Goal: Task Accomplishment & Management: Complete application form

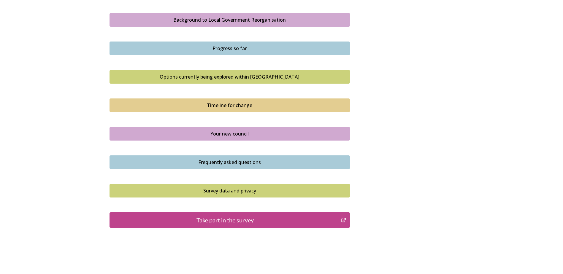
scroll to position [365, 0]
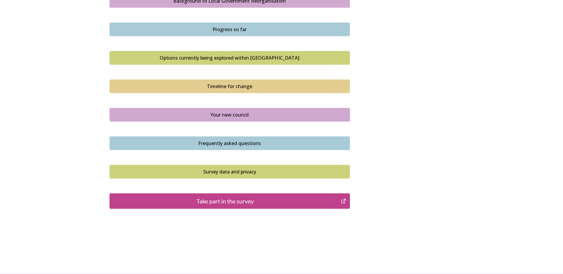
click at [173, 202] on div "Take part in the survey" at bounding box center [225, 201] width 225 height 9
drag, startPoint x: 212, startPoint y: 213, endPoint x: 212, endPoint y: 205, distance: 7.7
click at [212, 202] on div "Take part in the survey" at bounding box center [225, 201] width 225 height 9
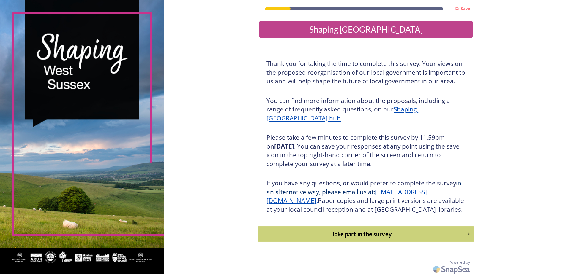
click at [325, 239] on div "Take part in the survey" at bounding box center [361, 234] width 201 height 9
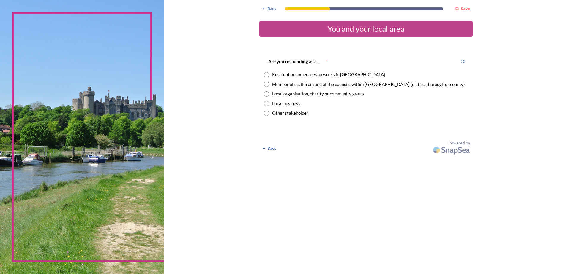
click at [268, 83] on input "radio" at bounding box center [266, 84] width 5 height 5
radio input "true"
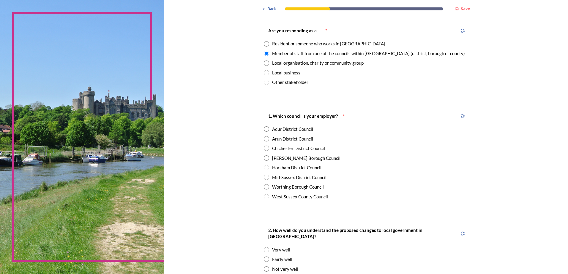
scroll to position [59, 0]
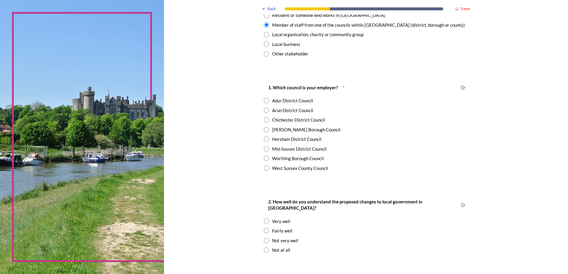
click at [265, 121] on input "radio" at bounding box center [266, 119] width 5 height 5
radio input "true"
click at [265, 219] on input "radio" at bounding box center [266, 221] width 5 height 5
radio input "true"
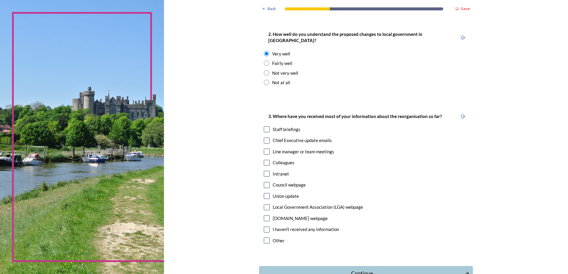
scroll to position [238, 0]
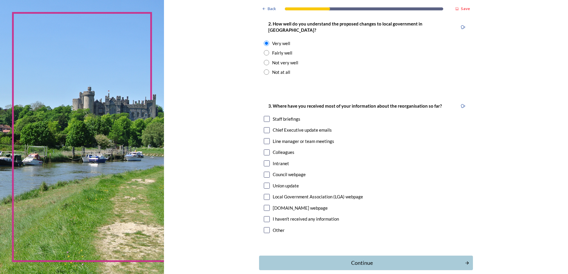
click at [265, 116] on input "checkbox" at bounding box center [267, 119] width 6 height 6
checkbox input "true"
click at [264, 127] on input "checkbox" at bounding box center [267, 130] width 6 height 6
checkbox input "true"
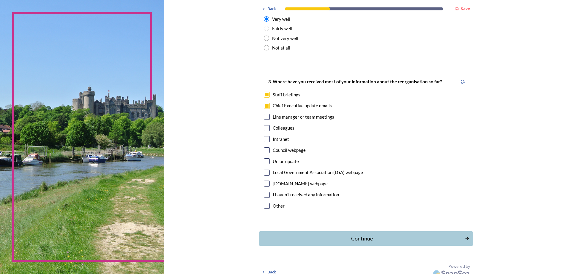
click at [331, 235] on div "Continue" at bounding box center [361, 239] width 199 height 8
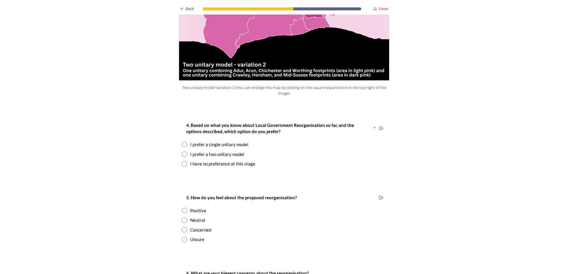
scroll to position [713, 0]
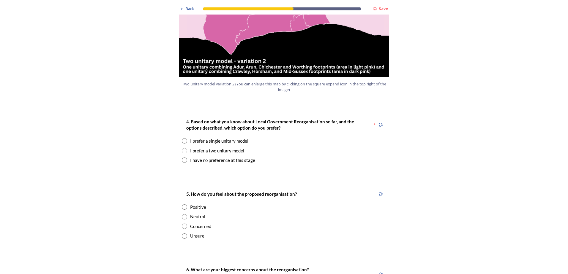
click at [182, 148] on input "radio" at bounding box center [184, 150] width 5 height 5
radio input "true"
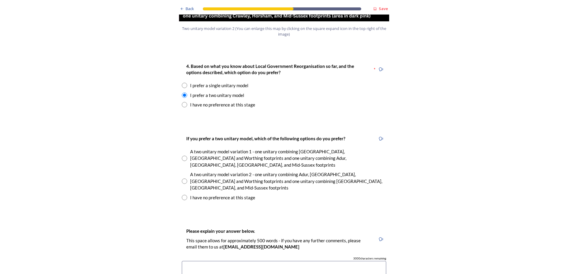
scroll to position [772, 0]
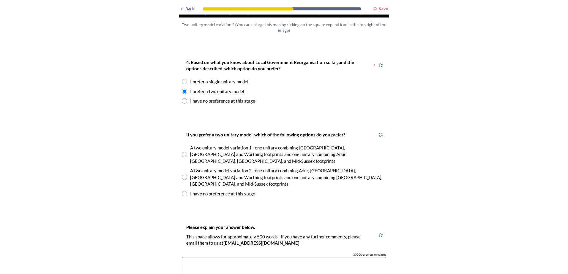
click at [182, 152] on input "radio" at bounding box center [184, 154] width 5 height 5
radio input "true"
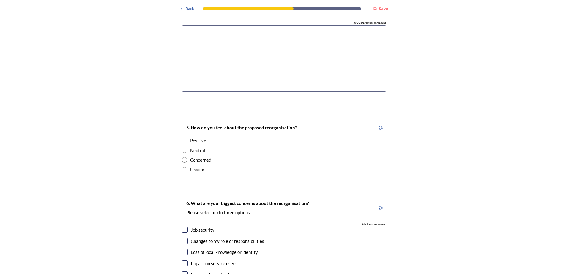
scroll to position [891, 0]
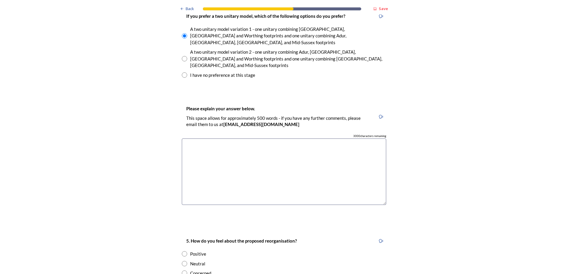
click at [225, 139] on textarea at bounding box center [284, 172] width 204 height 67
drag, startPoint x: 238, startPoint y: 114, endPoint x: 229, endPoint y: 115, distance: 8.9
click at [229, 139] on textarea "Unitary 2 would take on a lot more area" at bounding box center [284, 172] width 204 height 67
click at [256, 139] on textarea "Unitary 2 would take on more area" at bounding box center [284, 172] width 204 height 67
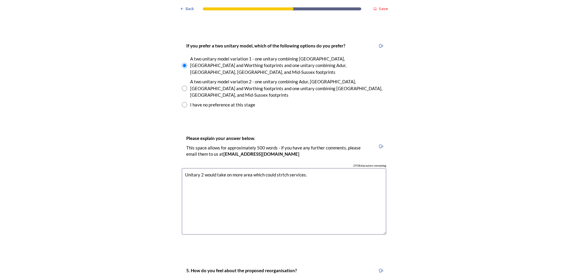
click at [279, 168] on textarea "Unitary 2 would take on more area which could strtch services." at bounding box center [284, 201] width 204 height 67
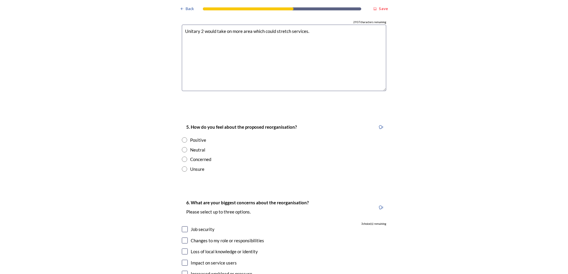
scroll to position [1010, 0]
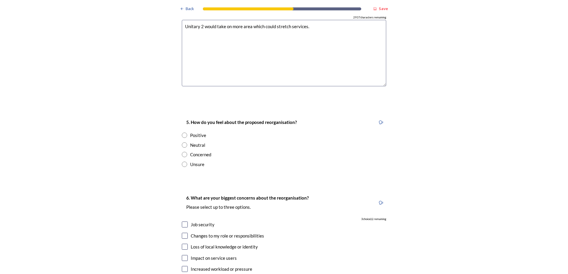
type textarea "Unitary 2 would take on more area which could stretch services."
drag, startPoint x: 183, startPoint y: 124, endPoint x: 182, endPoint y: 135, distance: 11.0
click at [183, 152] on input "radio" at bounding box center [184, 154] width 5 height 5
radio input "true"
click at [182, 162] on input "radio" at bounding box center [184, 164] width 5 height 5
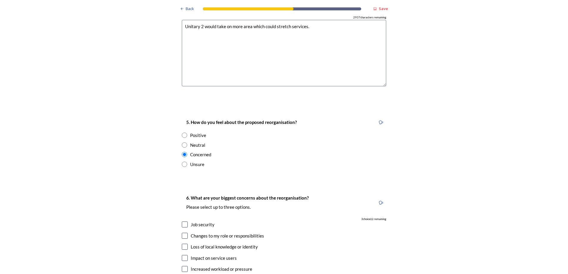
radio input "true"
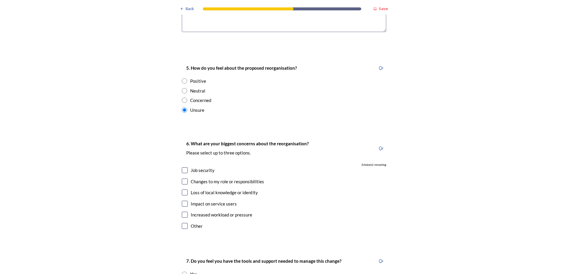
scroll to position [1099, 0]
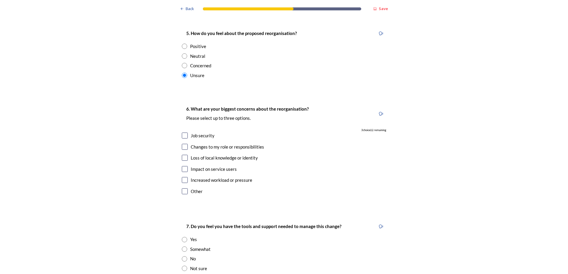
click at [182, 133] on input "checkbox" at bounding box center [185, 136] width 6 height 6
checkbox input "true"
click at [182, 144] on input "checkbox" at bounding box center [185, 147] width 6 height 6
checkbox input "true"
click at [183, 189] on input "checkbox" at bounding box center [185, 192] width 6 height 6
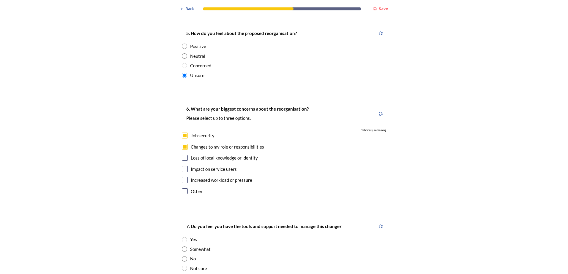
checkbox input "true"
click at [200, 241] on input at bounding box center [284, 248] width 204 height 14
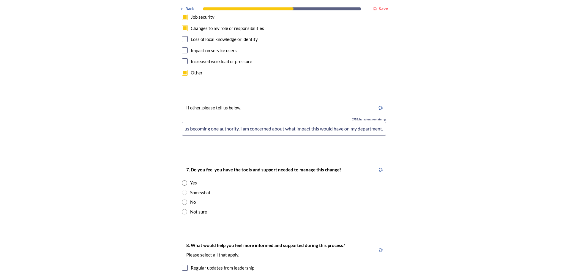
scroll to position [0, 314]
type input "CDC is quite well run. WSCC has had a lot of issues and found to have serious i…"
click at [182, 190] on input "radio" at bounding box center [184, 192] width 5 height 5
radio input "true"
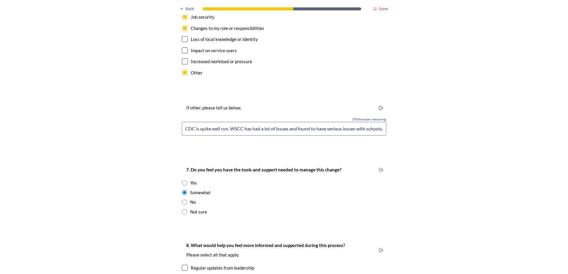
click at [221, 122] on input "CDC is quite well run. WSCC has had a lot of issues and found to have serious i…" at bounding box center [284, 129] width 204 height 14
drag, startPoint x: 345, startPoint y: 97, endPoint x: 385, endPoint y: 98, distance: 40.4
click at [385, 98] on div "If other, please tell us below. 2751 characters remaining CDC is quite well run…" at bounding box center [284, 121] width 214 height 47
click at [178, 100] on div "If other, please tell us below. 2751 characters remaining CDC is quite well run…" at bounding box center [284, 121] width 214 height 47
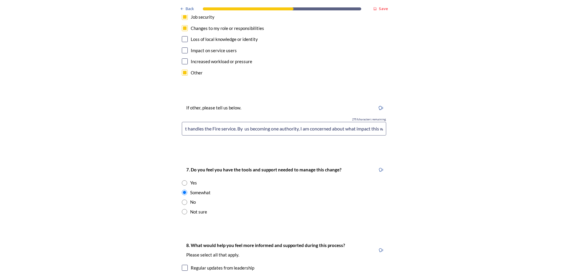
scroll to position [0, 0]
drag, startPoint x: 316, startPoint y: 99, endPoint x: 323, endPoint y: 94, distance: 8.1
click at [317, 122] on input "CDC is quite well run. WSCC has had a lot of issues and found to have serious i…" at bounding box center [284, 129] width 204 height 14
click at [300, 122] on input "CDC is quite well run. WSCC has had a lot of issues and found to have serious i…" at bounding box center [284, 129] width 204 height 14
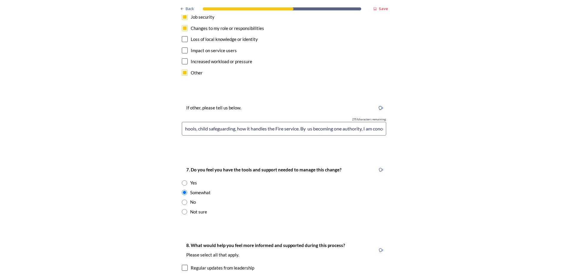
scroll to position [0, 314]
drag, startPoint x: 368, startPoint y: 98, endPoint x: 413, endPoint y: 98, distance: 45.1
click at [352, 122] on input "CDC is quite well run. WSCC has had a lot of issues and found to have serious i…" at bounding box center [284, 129] width 204 height 14
drag, startPoint x: 307, startPoint y: 99, endPoint x: 294, endPoint y: 98, distance: 13.4
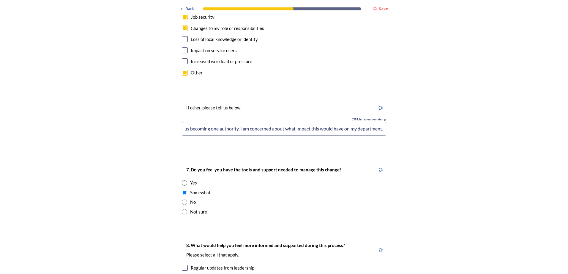
click at [294, 122] on input "CDC is quite well run. WSCC has had a lot of issues and found to have serious i…" at bounding box center [284, 129] width 204 height 14
drag, startPoint x: 370, startPoint y: 101, endPoint x: 419, endPoint y: 100, distance: 49.0
click at [379, 122] on input "CDC is quite well run. WSCC has had a lot of issues and found to have serious i…" at bounding box center [284, 129] width 204 height 14
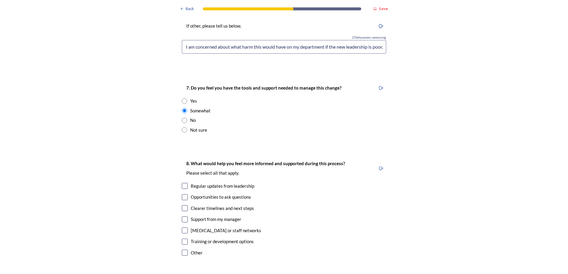
scroll to position [1302, 0]
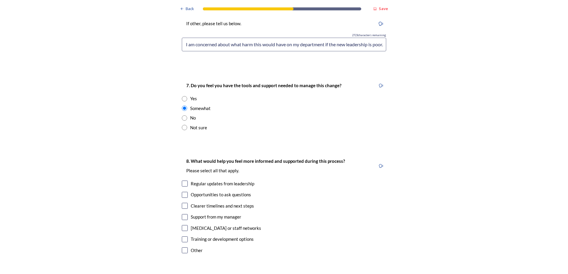
type input "CDC is quite well run. WSCC has had a lot of issues and found to have serious i…"
click at [182, 181] on input "checkbox" at bounding box center [185, 184] width 6 height 6
checkbox input "true"
click at [182, 192] on input "checkbox" at bounding box center [185, 195] width 6 height 6
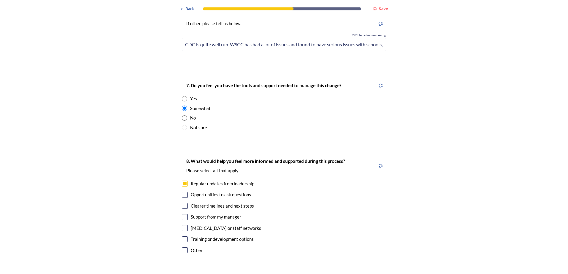
checkbox input "true"
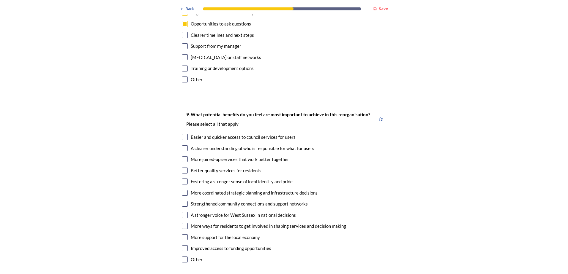
scroll to position [1480, 0]
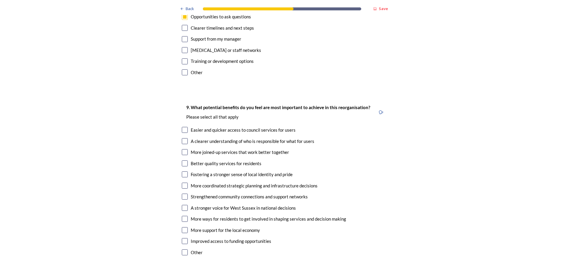
click at [182, 149] on input "checkbox" at bounding box center [185, 152] width 6 height 6
checkbox input "true"
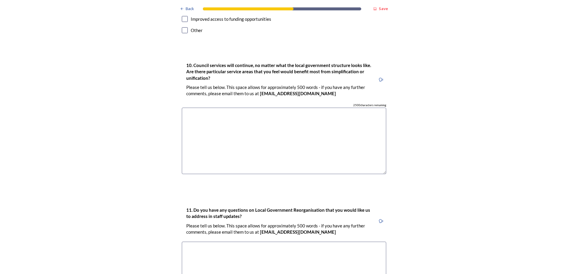
scroll to position [1695, 0]
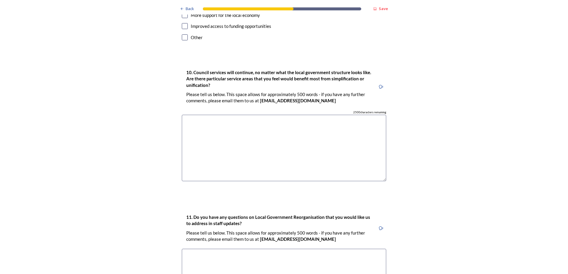
click at [303, 126] on textarea at bounding box center [284, 148] width 204 height 67
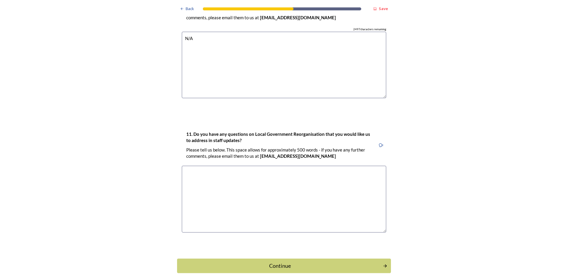
scroll to position [1781, 0]
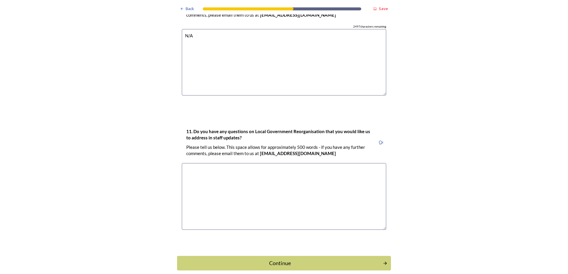
type textarea "N/A"
click at [227, 163] on textarea at bounding box center [284, 196] width 204 height 67
click at [214, 163] on textarea "For those memebers of staff whose" at bounding box center [284, 196] width 204 height 67
drag, startPoint x: 213, startPoint y: 140, endPoint x: 216, endPoint y: 137, distance: 4.2
click at [213, 163] on textarea "For those memebers of staff whose" at bounding box center [284, 196] width 204 height 67
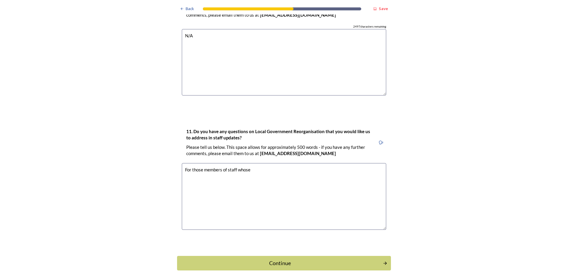
click at [254, 163] on textarea "For those members of staff whose" at bounding box center [284, 196] width 204 height 67
drag, startPoint x: 321, startPoint y: 150, endPoint x: 168, endPoint y: 140, distance: 153.8
click at [313, 163] on textarea "For those members of staff whose job is not desk based, how much of a wider are…" at bounding box center [284, 196] width 204 height 67
drag, startPoint x: 303, startPoint y: 146, endPoint x: 194, endPoint y: 146, distance: 109.3
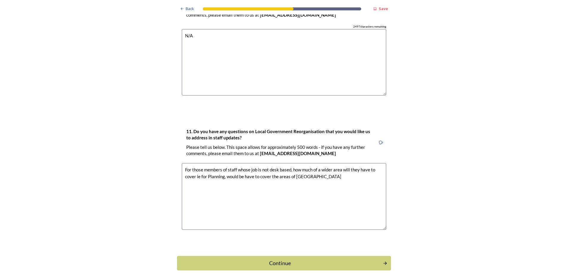
click at [194, 163] on textarea "For those members of staff whose job is not desk based, how much of a wider are…" at bounding box center [284, 196] width 204 height 67
click at [183, 163] on textarea "For those members of staff whose job is not desk based, how much of a wider are…" at bounding box center [284, 196] width 204 height 67
click at [229, 163] on textarea "How will departments accross [GEOGRAPHIC_DATA] be merged. For those members of …" at bounding box center [284, 196] width 204 height 67
click at [235, 163] on textarea "How will departments accross [GEOGRAPHIC_DATA] be merged. For those members of …" at bounding box center [284, 196] width 204 height 67
click at [289, 163] on textarea "How will departments across [GEOGRAPHIC_DATA] be merged. For those members of s…" at bounding box center [284, 196] width 204 height 67
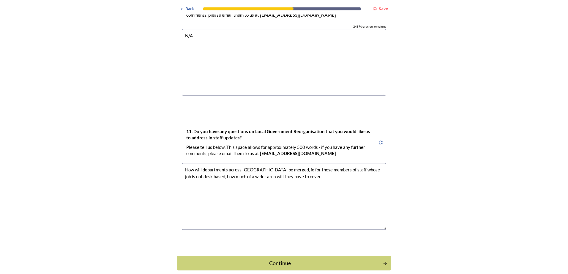
click at [316, 163] on textarea "How will departments across [GEOGRAPHIC_DATA] be merged, ie for those members o…" at bounding box center [284, 196] width 204 height 67
type textarea "How will departments across [GEOGRAPHIC_DATA] be merged, ie for those members o…"
click at [264, 260] on div "Continue" at bounding box center [279, 264] width 201 height 8
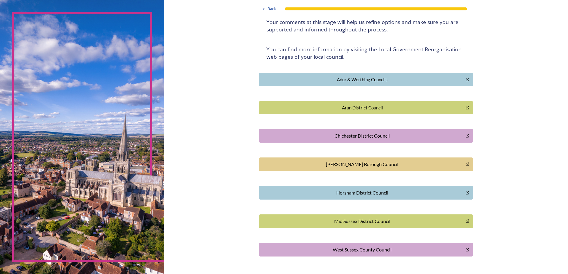
scroll to position [108, 0]
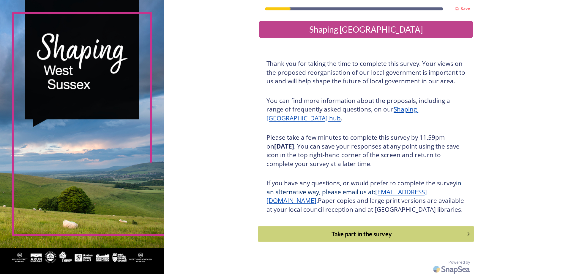
click at [350, 239] on div "Take part in the survey" at bounding box center [361, 234] width 201 height 9
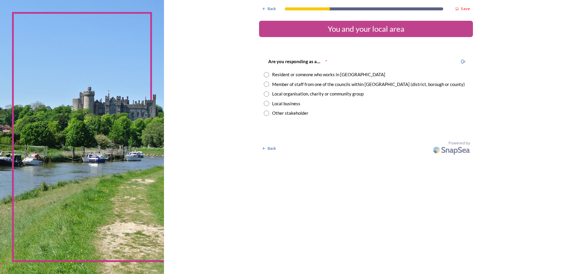
click at [266, 73] on input "radio" at bounding box center [266, 74] width 5 height 5
radio input "true"
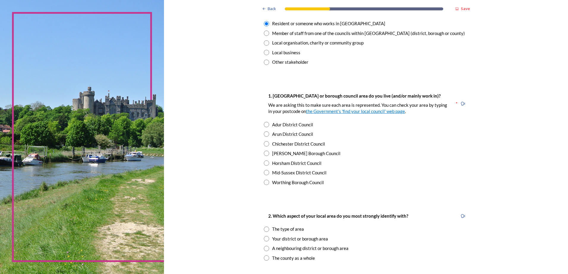
scroll to position [59, 0]
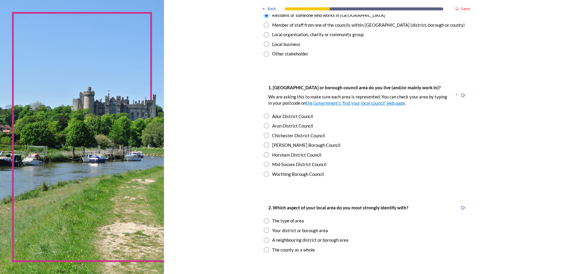
click at [264, 137] on input "radio" at bounding box center [266, 135] width 5 height 5
radio input "true"
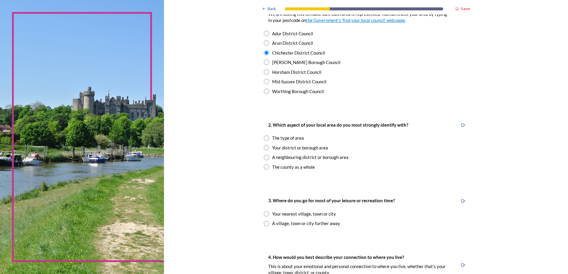
scroll to position [148, 0]
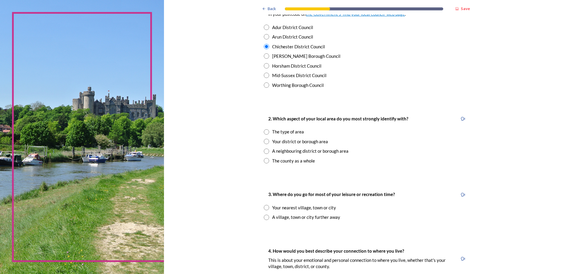
click at [268, 142] on div "Your district or borough area" at bounding box center [366, 141] width 204 height 7
radio input "true"
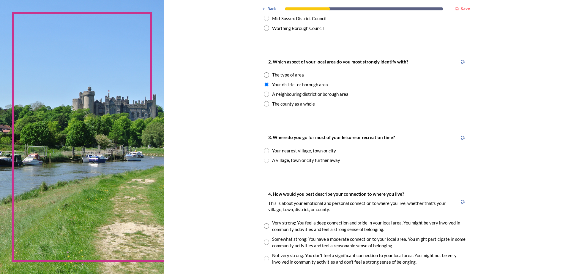
scroll to position [208, 0]
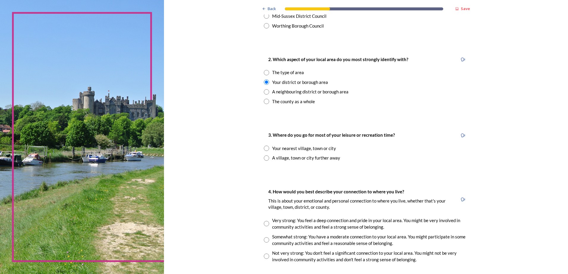
click at [267, 148] on input "radio" at bounding box center [266, 148] width 5 height 5
radio input "true"
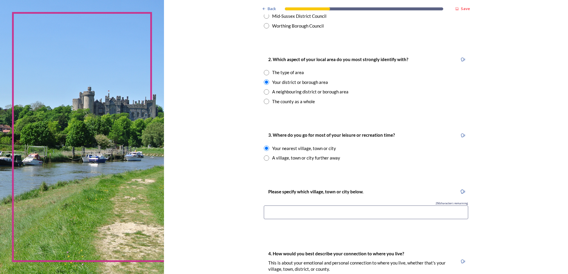
click at [295, 216] on input at bounding box center [366, 213] width 204 height 14
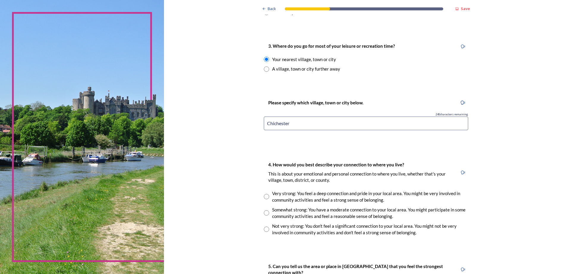
scroll to position [327, 0]
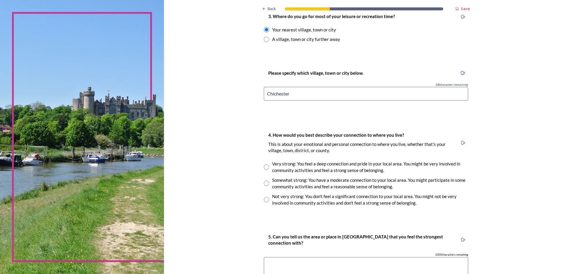
type input "Chichester"
click at [265, 183] on input "radio" at bounding box center [266, 183] width 5 height 5
radio input "true"
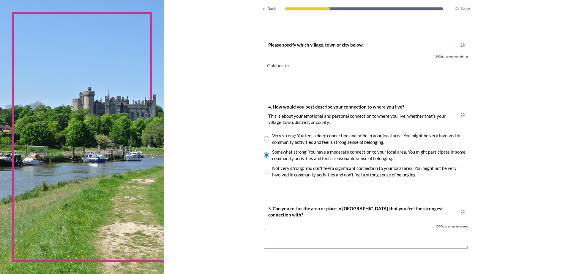
scroll to position [386, 0]
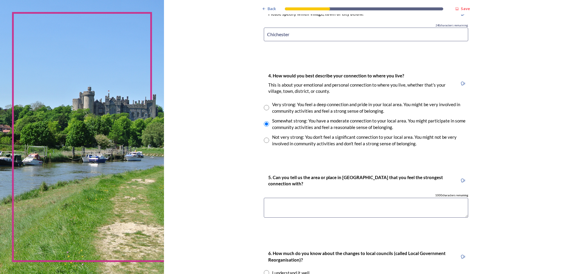
click at [285, 204] on textarea at bounding box center [366, 208] width 204 height 20
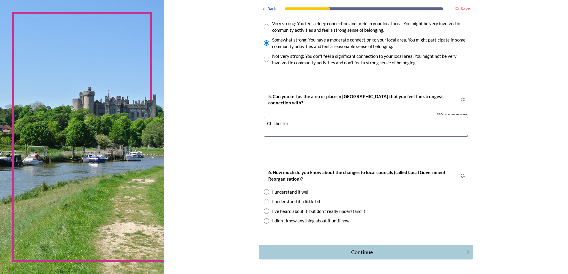
scroll to position [475, 0]
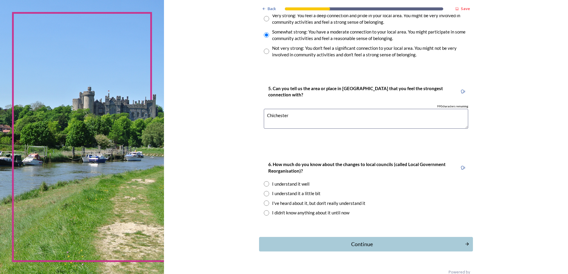
type textarea "Chichester"
click at [264, 184] on input "radio" at bounding box center [266, 183] width 5 height 5
radio input "true"
click at [329, 246] on div "Continue" at bounding box center [361, 245] width 201 height 8
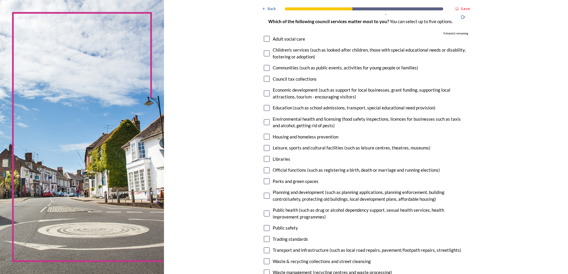
scroll to position [59, 0]
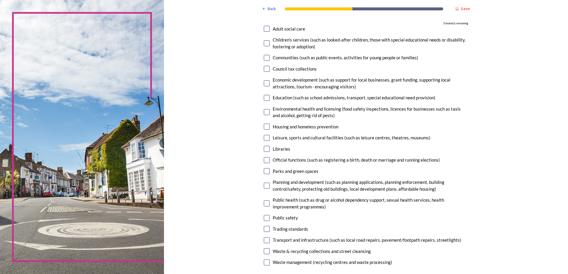
click at [266, 97] on input "checkbox" at bounding box center [267, 98] width 6 height 6
checkbox input "true"
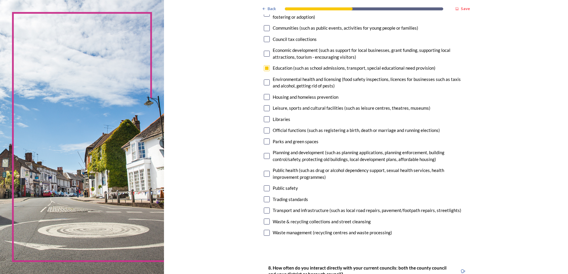
click at [265, 117] on input "checkbox" at bounding box center [267, 119] width 6 height 6
checkbox input "true"
click at [266, 142] on input "checkbox" at bounding box center [267, 142] width 6 height 6
checkbox input "true"
click at [266, 156] on input "checkbox" at bounding box center [267, 156] width 6 height 6
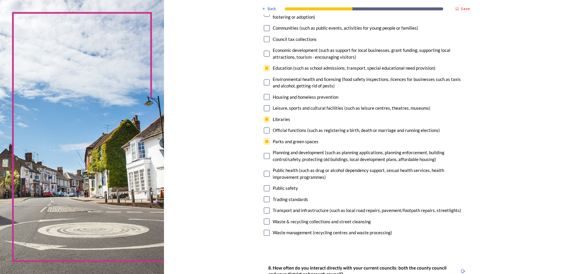
checkbox input "true"
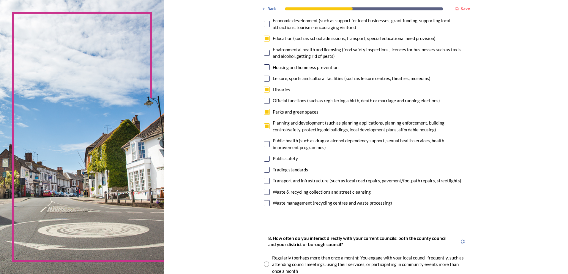
click at [267, 193] on input "checkbox" at bounding box center [267, 192] width 6 height 6
checkbox input "true"
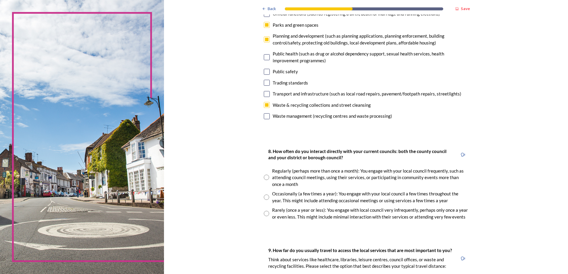
scroll to position [208, 0]
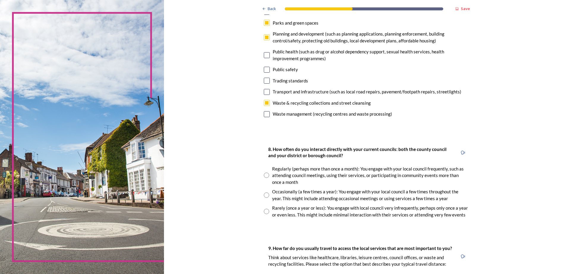
click at [272, 192] on div "Occasionally (a few times a year): You engage with your local council a few tim…" at bounding box center [370, 195] width 196 height 13
radio input "true"
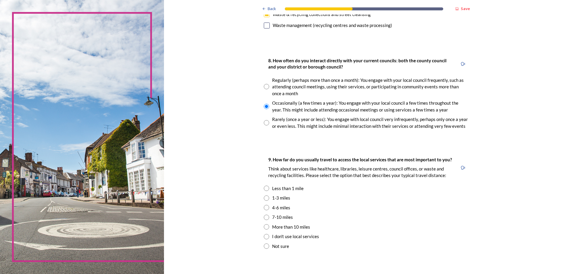
scroll to position [297, 0]
click at [264, 197] on input "radio" at bounding box center [266, 197] width 5 height 5
radio input "true"
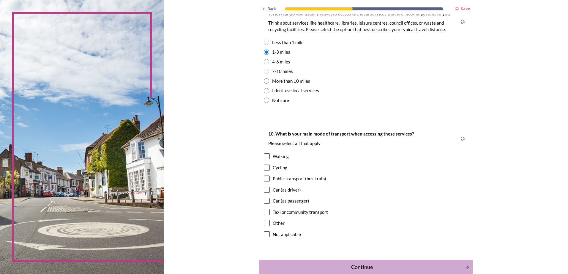
scroll to position [475, 0]
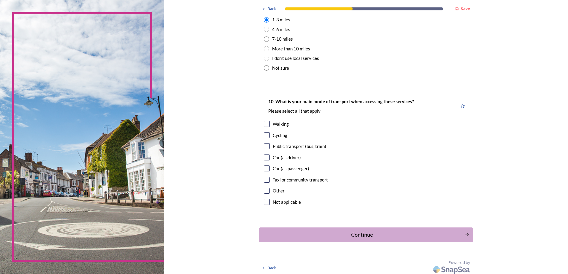
click at [265, 158] on input "checkbox" at bounding box center [267, 158] width 6 height 6
checkbox input "true"
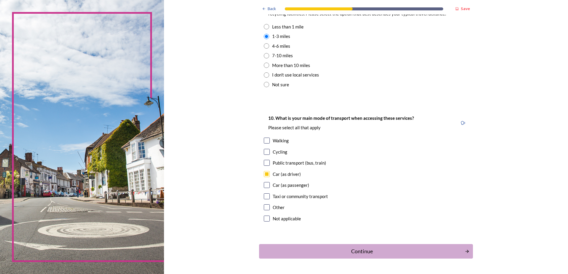
scroll to position [448, 0]
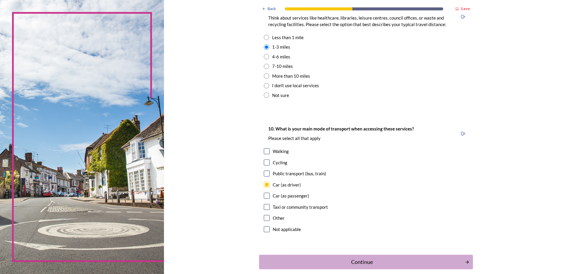
click at [265, 198] on input "checkbox" at bounding box center [267, 196] width 6 height 6
checkbox input "true"
click at [267, 152] on input "checkbox" at bounding box center [267, 151] width 6 height 6
checkbox input "true"
click at [324, 266] on div "Continue" at bounding box center [361, 262] width 201 height 8
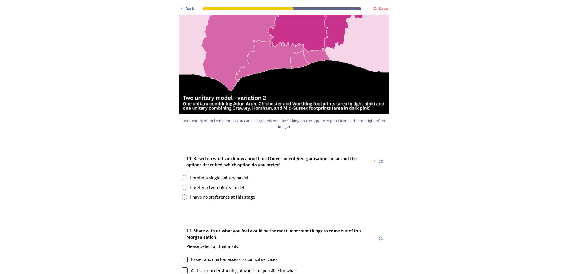
scroll to position [713, 0]
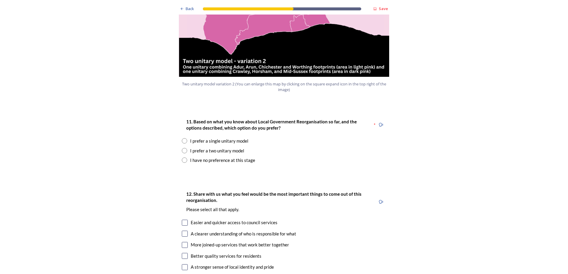
click at [183, 148] on input "radio" at bounding box center [184, 150] width 5 height 5
radio input "true"
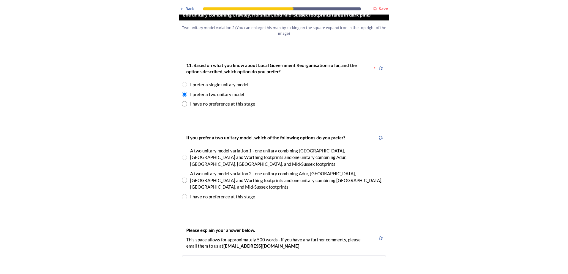
scroll to position [802, 0]
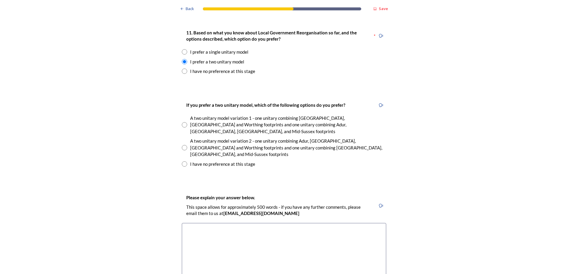
click at [184, 122] on input "radio" at bounding box center [184, 124] width 5 height 5
radio input "true"
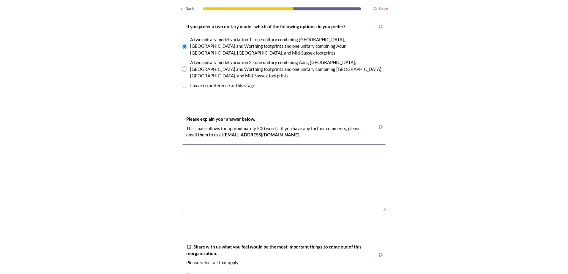
scroll to position [891, 0]
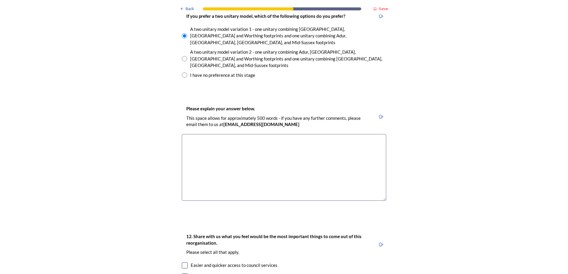
click at [240, 151] on textarea at bounding box center [284, 167] width 204 height 67
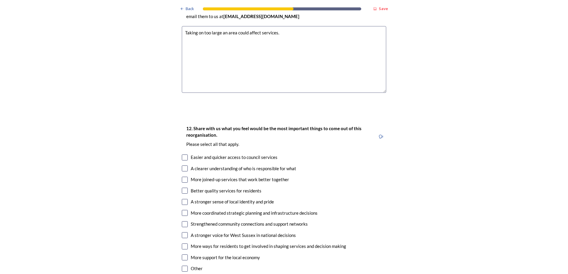
scroll to position [1010, 0]
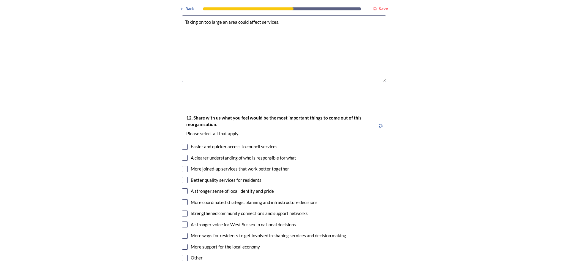
type textarea "Taking on too large an area could affect services."
click at [182, 166] on input "checkbox" at bounding box center [185, 169] width 6 height 6
checkbox input "true"
click at [182, 177] on input "checkbox" at bounding box center [185, 180] width 6 height 6
checkbox input "true"
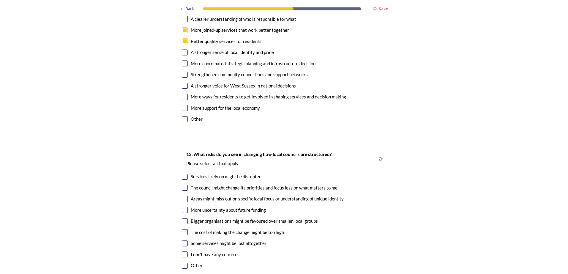
scroll to position [1158, 0]
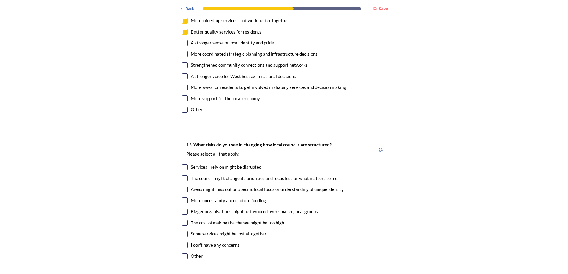
click at [182, 165] on input "checkbox" at bounding box center [185, 168] width 6 height 6
checkbox input "true"
click at [182, 220] on input "checkbox" at bounding box center [185, 223] width 6 height 6
checkbox input "true"
click at [182, 231] on input "checkbox" at bounding box center [185, 234] width 6 height 6
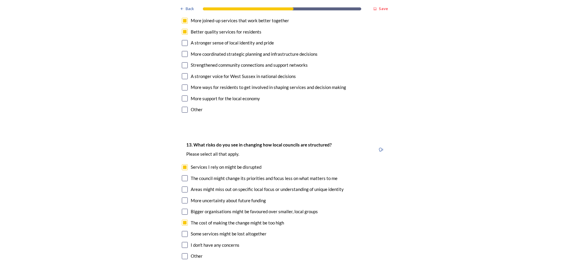
checkbox input "true"
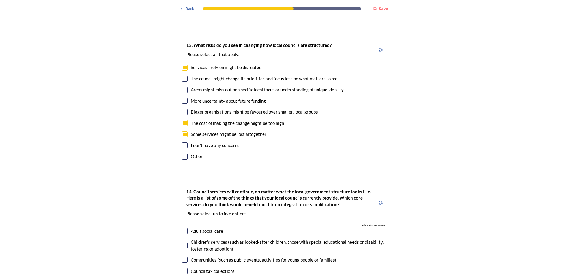
scroll to position [1247, 0]
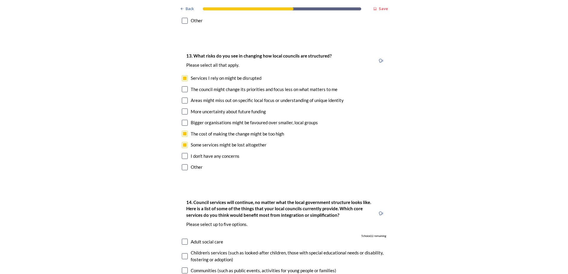
click at [183, 86] on input "checkbox" at bounding box center [185, 89] width 6 height 6
checkbox input "true"
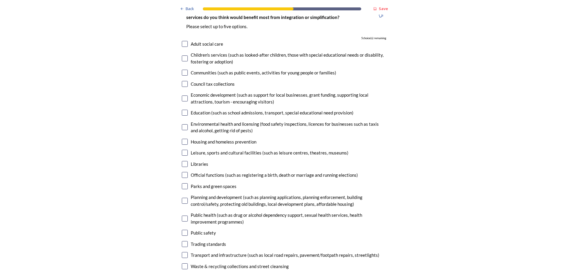
scroll to position [1455, 0]
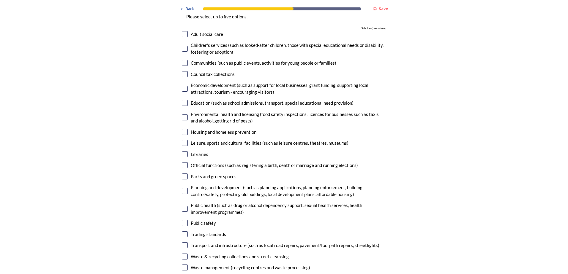
click at [182, 243] on input "checkbox" at bounding box center [185, 246] width 6 height 6
checkbox input "true"
click at [184, 232] on input "checkbox" at bounding box center [185, 235] width 6 height 6
checkbox input "true"
click at [182, 71] on input "checkbox" at bounding box center [185, 74] width 6 height 6
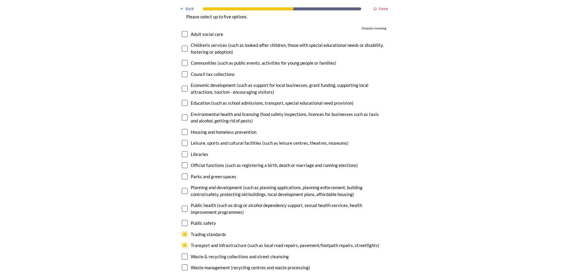
checkbox input "true"
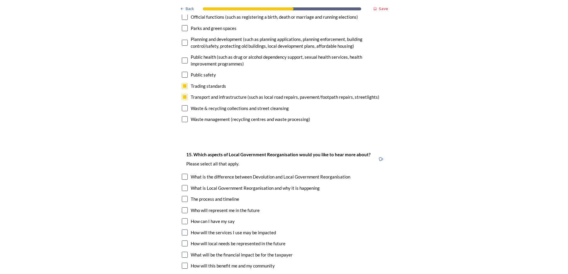
scroll to position [1633, 0]
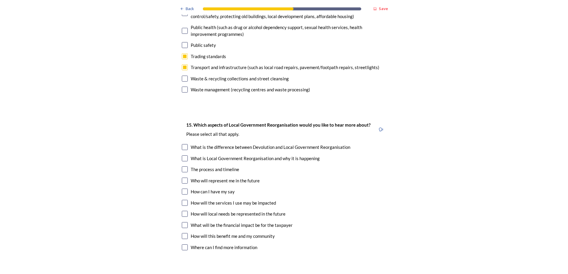
click at [182, 167] on div at bounding box center [185, 170] width 6 height 6
checkbox input "true"
click at [180, 167] on div "15. Which aspects of Local Government Reorganisation would you like to hear mor…" at bounding box center [284, 187] width 214 height 143
click at [182, 200] on input "checkbox" at bounding box center [185, 203] width 6 height 6
checkbox input "true"
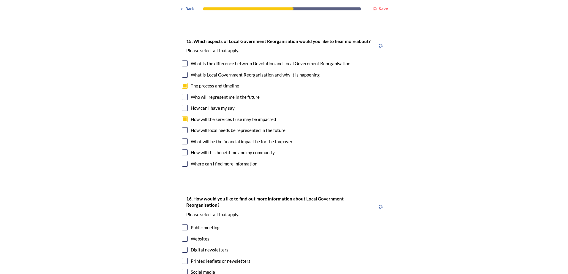
scroll to position [1722, 0]
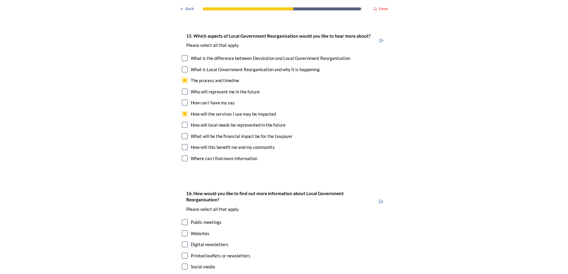
click at [182, 144] on input "checkbox" at bounding box center [185, 147] width 6 height 6
checkbox input "true"
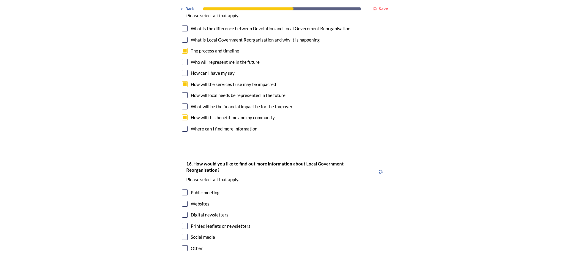
click at [182, 201] on div "Websites" at bounding box center [284, 204] width 204 height 7
checkbox input "true"
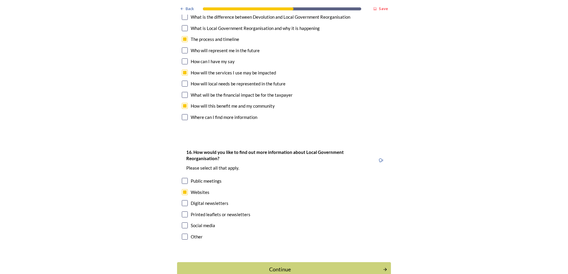
scroll to position [1770, 0]
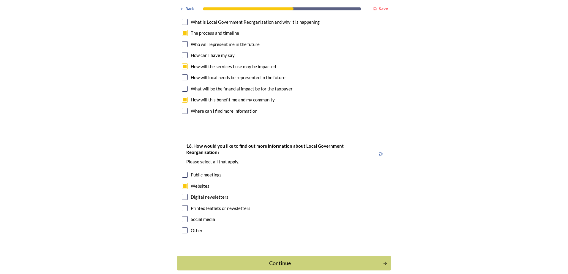
click at [196, 216] on div "Social media" at bounding box center [203, 219] width 24 height 7
checkbox input "true"
click at [254, 260] on div "Continue" at bounding box center [279, 264] width 201 height 8
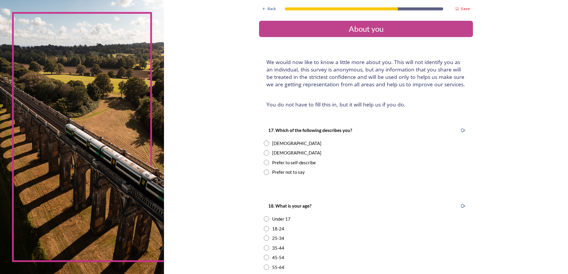
click at [264, 145] on input "radio" at bounding box center [266, 143] width 5 height 5
radio input "true"
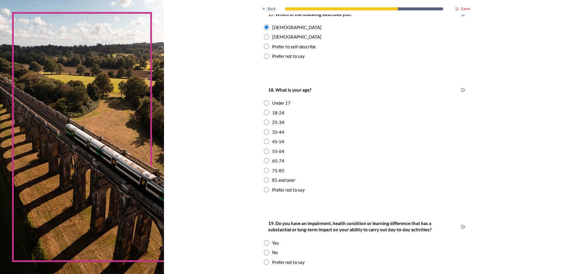
scroll to position [119, 0]
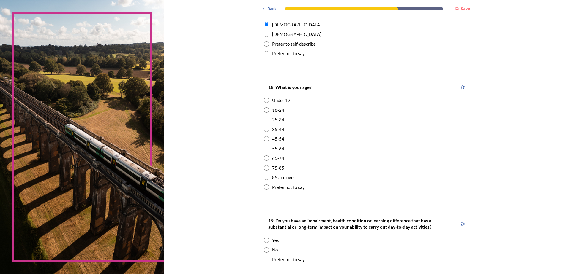
click at [268, 130] on div "35-44" at bounding box center [366, 129] width 204 height 7
radio input "true"
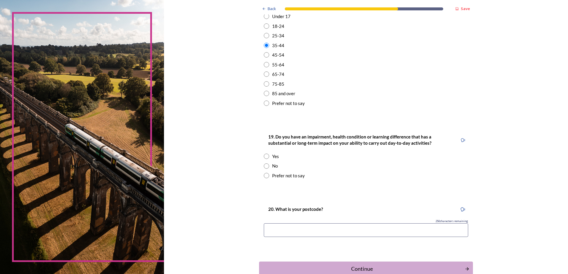
scroll to position [208, 0]
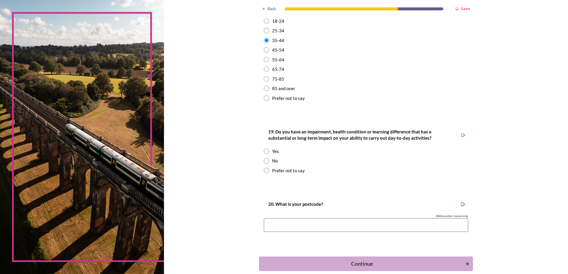
click at [266, 161] on input "radio" at bounding box center [266, 161] width 5 height 5
radio input "true"
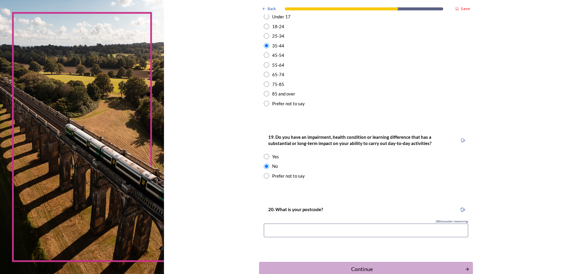
scroll to position [239, 0]
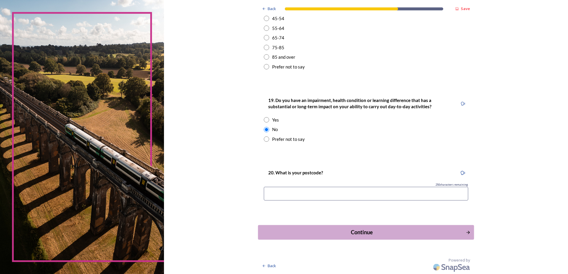
click at [342, 233] on div "Continue" at bounding box center [361, 233] width 201 height 8
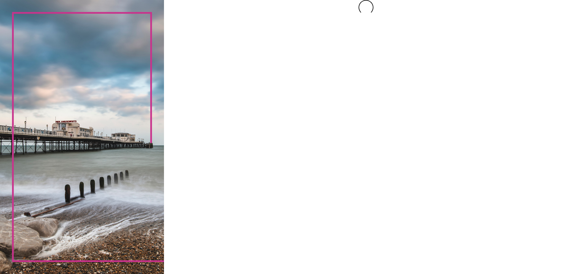
scroll to position [0, 0]
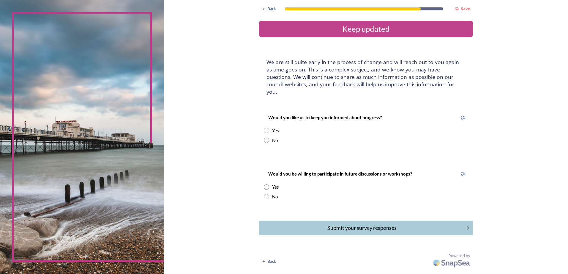
click at [268, 128] on input "radio" at bounding box center [266, 130] width 5 height 5
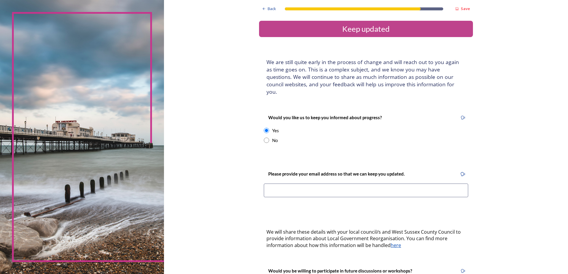
click at [268, 137] on div "No" at bounding box center [366, 140] width 204 height 7
radio input "false"
radio input "true"
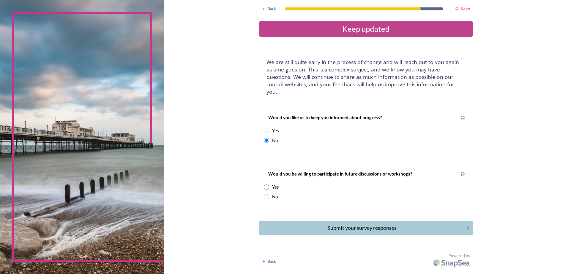
click at [267, 185] on input "radio" at bounding box center [266, 187] width 5 height 5
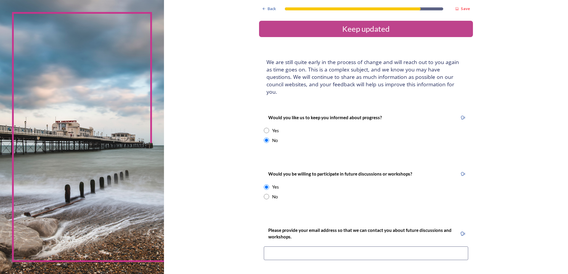
click at [268, 194] on div "No" at bounding box center [366, 197] width 204 height 7
radio input "false"
radio input "true"
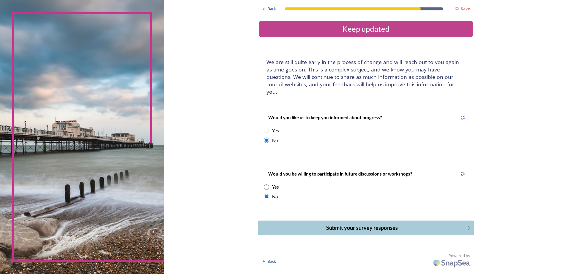
click at [329, 224] on div "Submit your survey responses" at bounding box center [361, 228] width 201 height 8
